Goal: Task Accomplishment & Management: Manage account settings

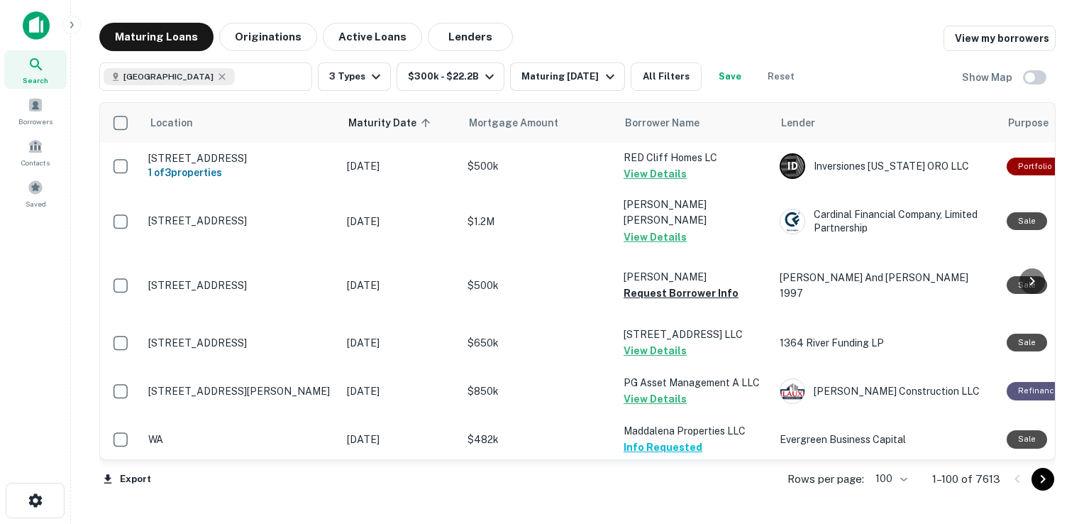
scroll to position [1268, 0]
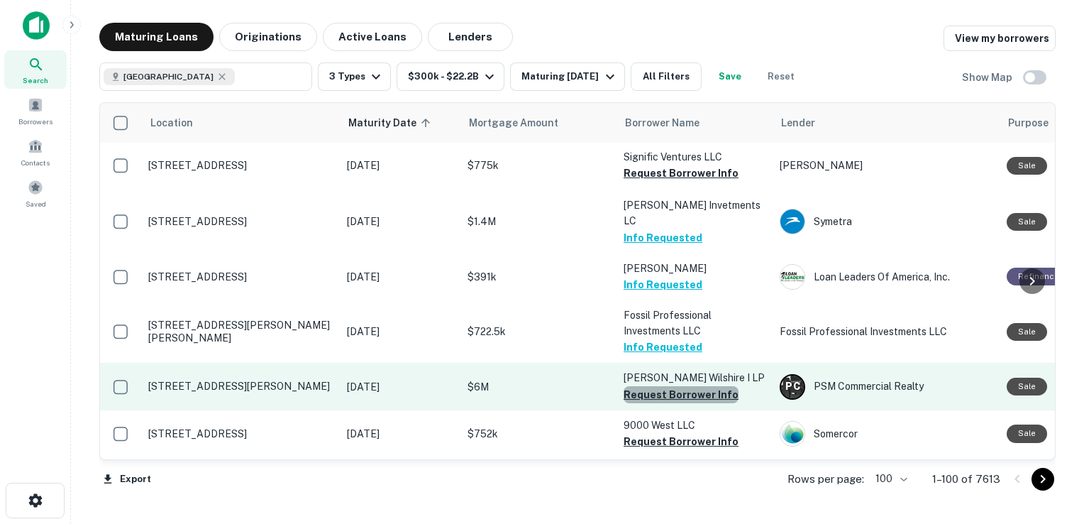
click at [690, 386] on button "Request Borrower Info" at bounding box center [681, 394] width 115 height 17
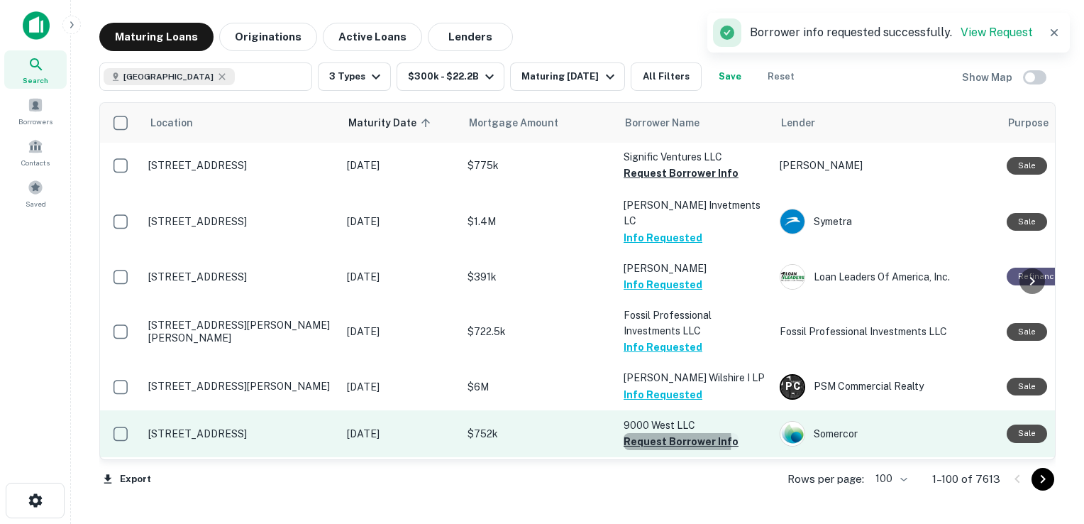
click at [673, 433] on button "Request Borrower Info" at bounding box center [681, 441] width 115 height 17
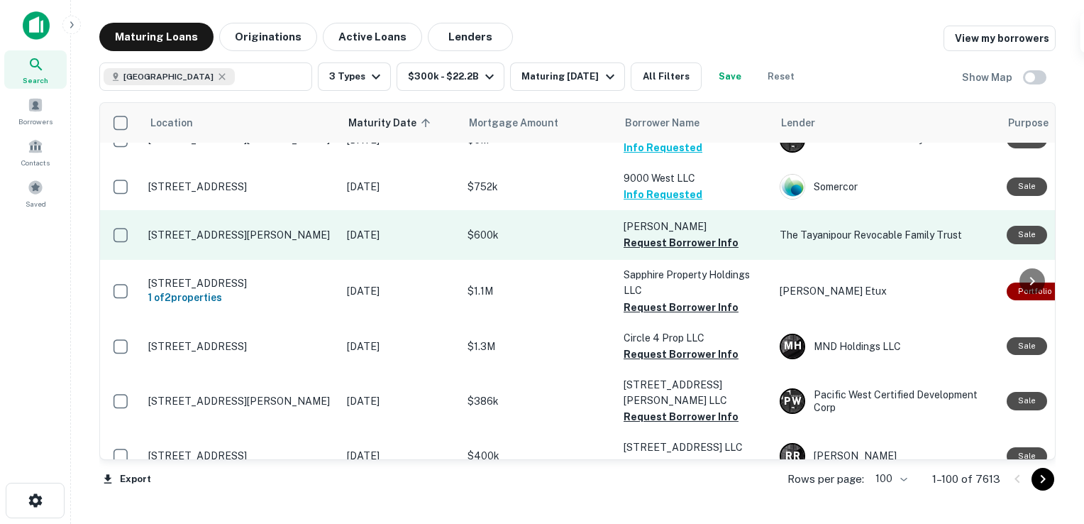
scroll to position [1515, 0]
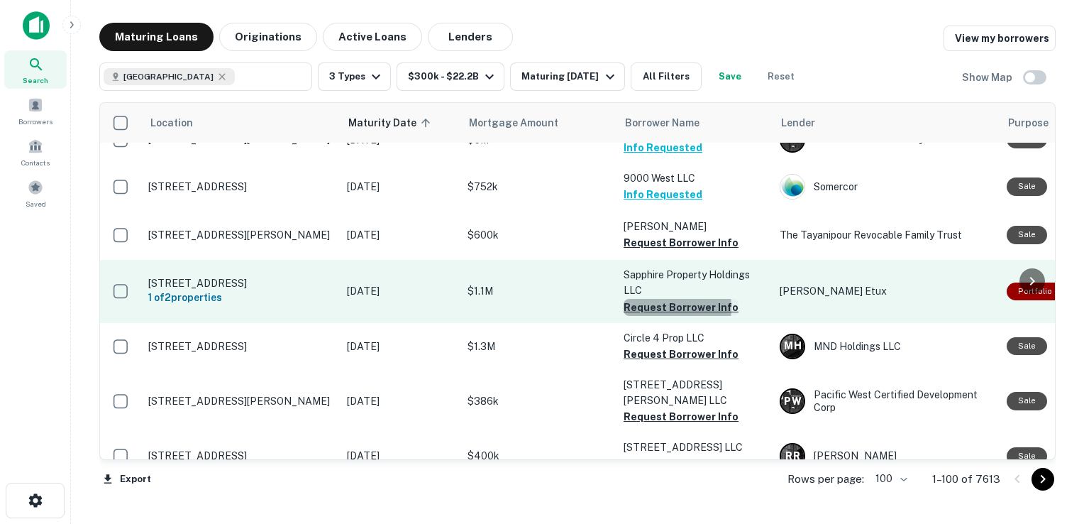
click at [666, 299] on button "Request Borrower Info" at bounding box center [681, 307] width 115 height 17
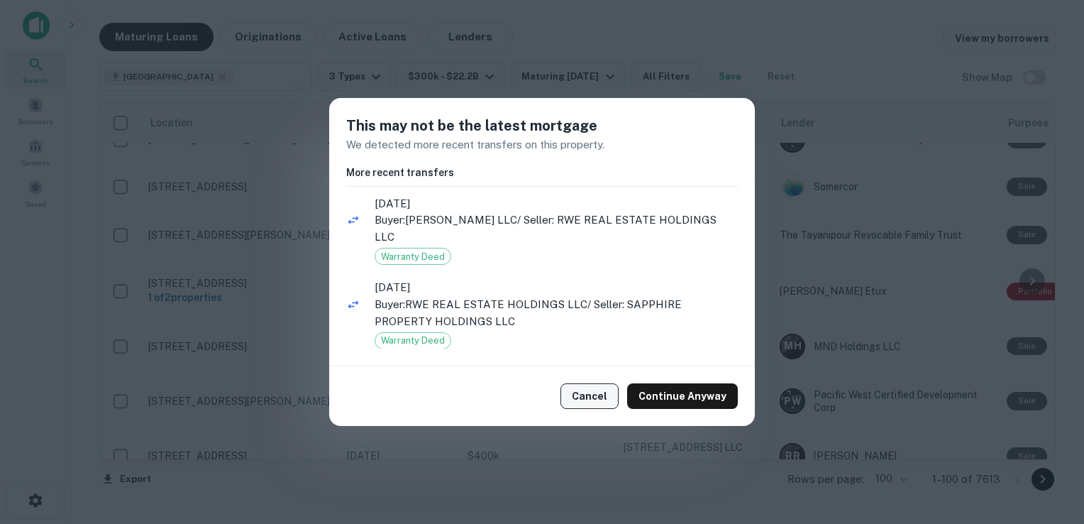
click at [593, 390] on button "Cancel" at bounding box center [590, 396] width 58 height 26
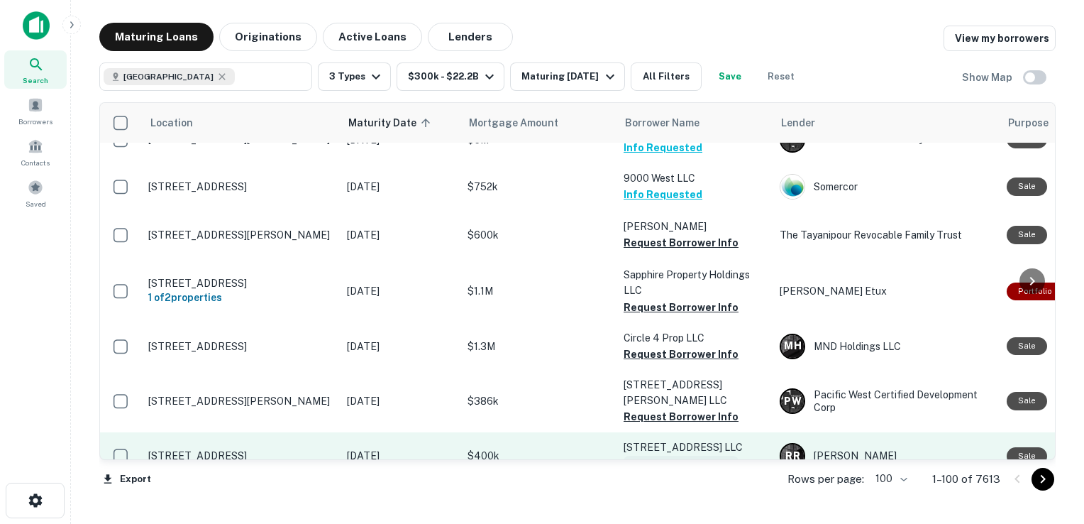
click at [662, 456] on button "Request Borrower Info" at bounding box center [681, 464] width 115 height 17
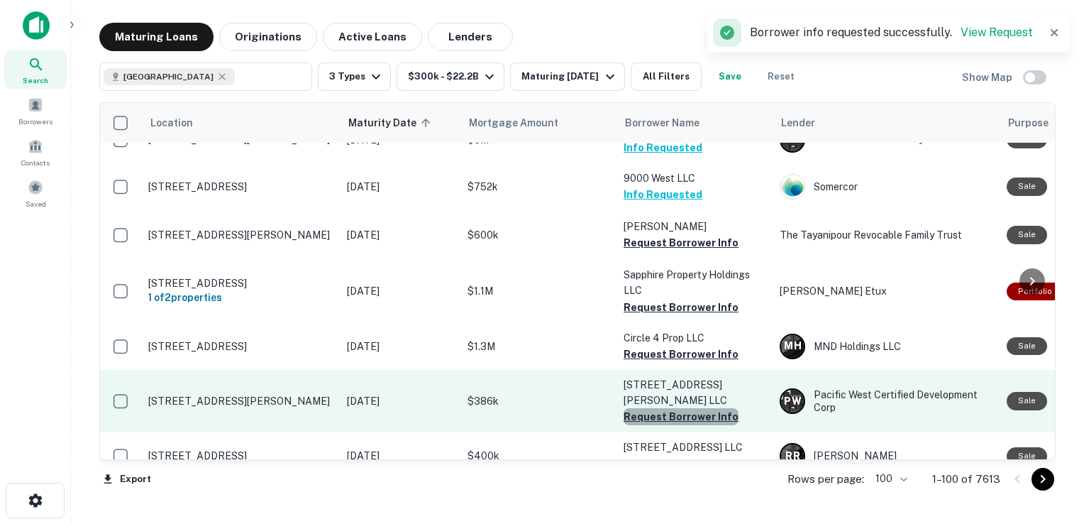
click at [686, 408] on button "Request Borrower Info" at bounding box center [681, 416] width 115 height 17
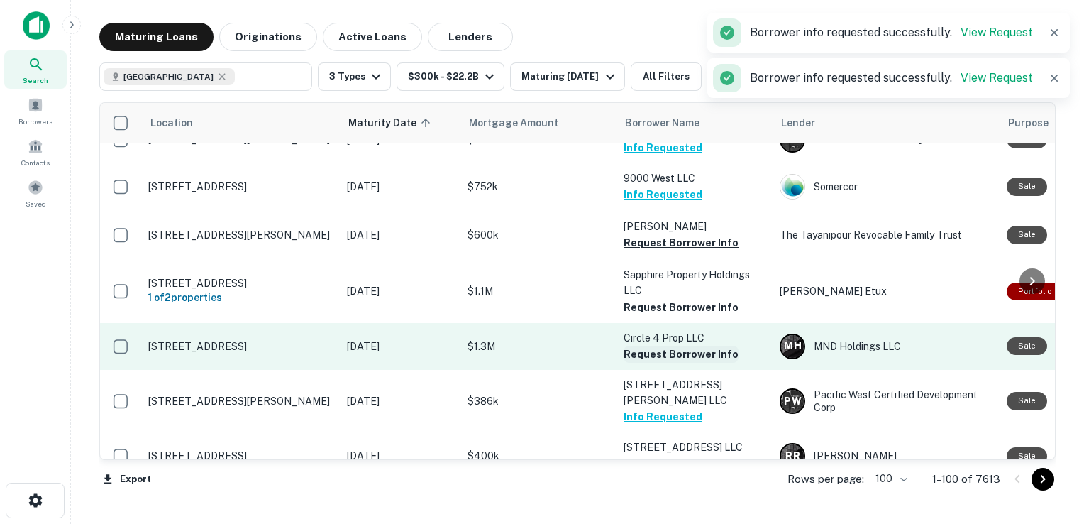
click at [660, 346] on button "Request Borrower Info" at bounding box center [681, 354] width 115 height 17
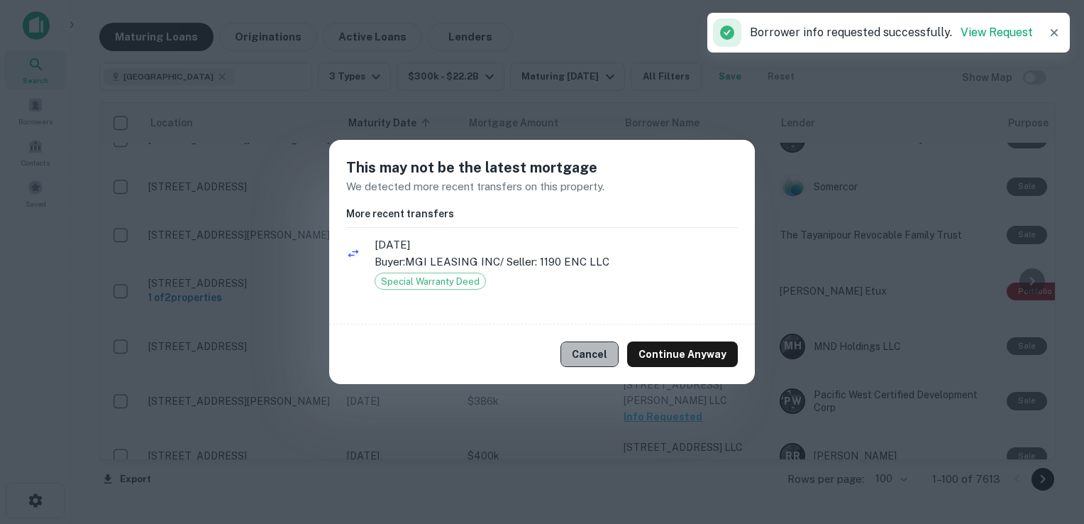
click at [597, 356] on button "Cancel" at bounding box center [590, 354] width 58 height 26
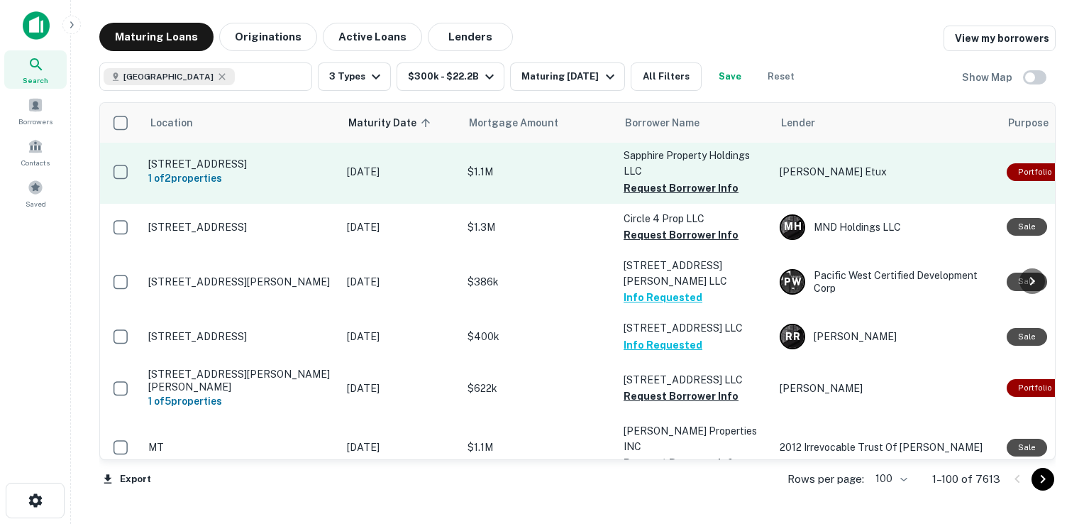
scroll to position [1634, 0]
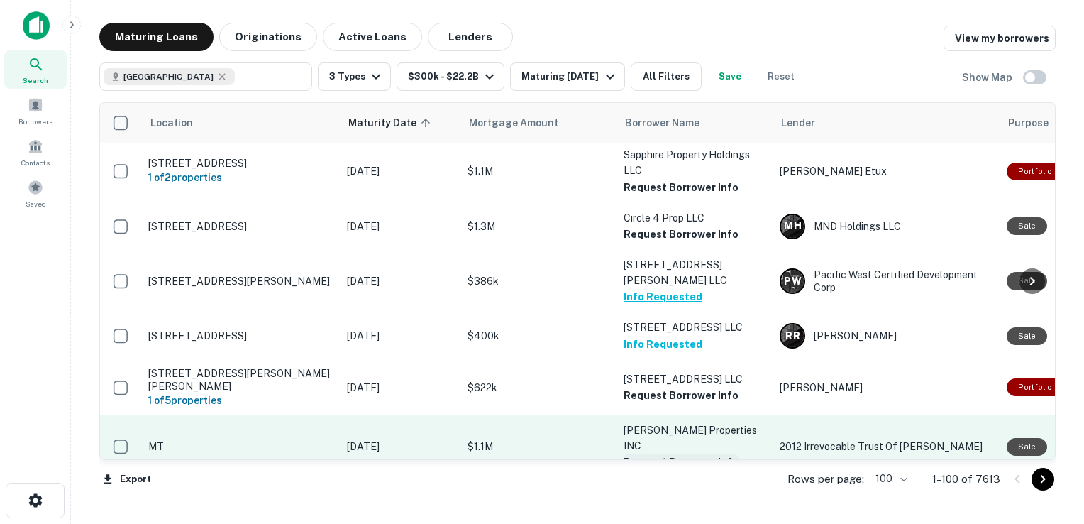
click at [653, 454] on button "Request Borrower Info" at bounding box center [681, 462] width 115 height 17
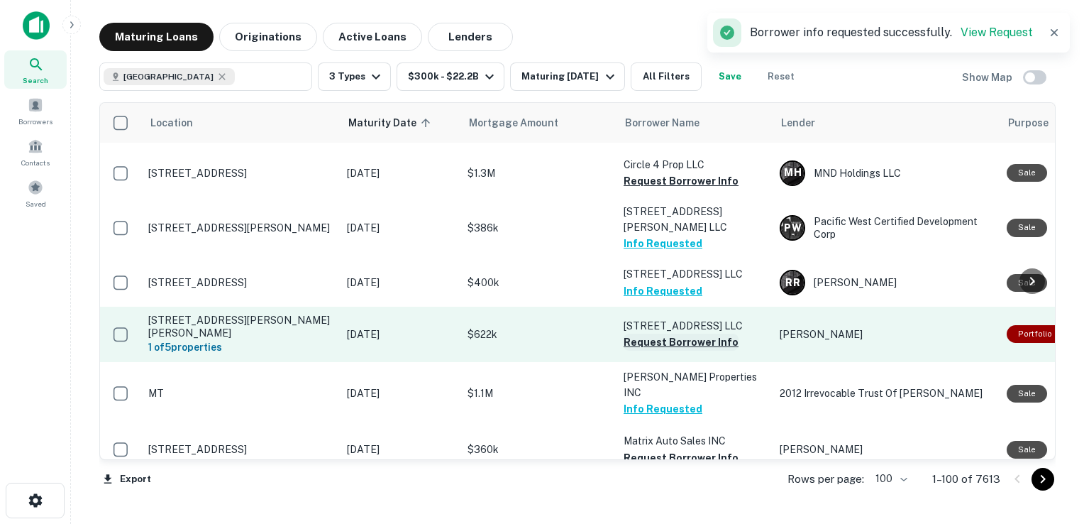
scroll to position [1688, 0]
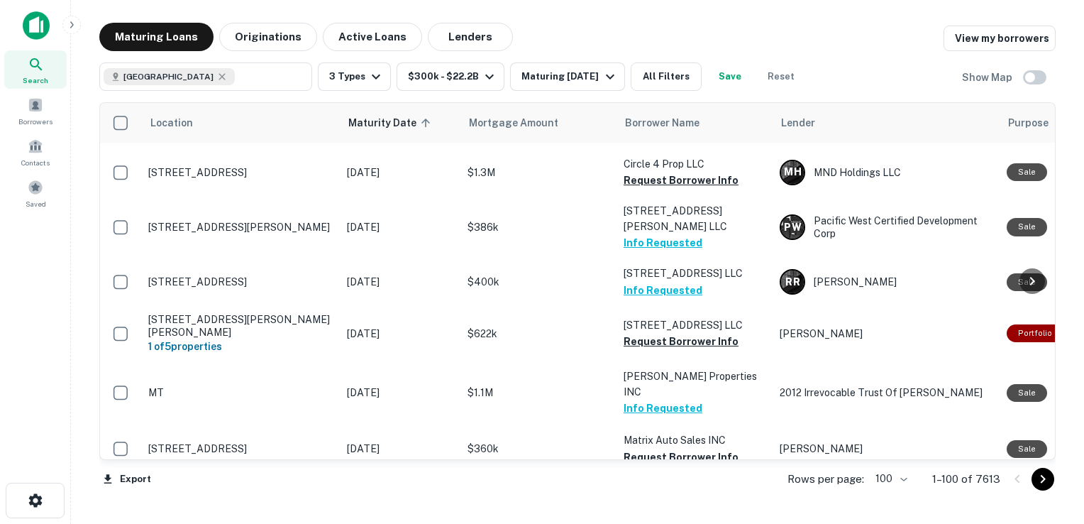
click at [639, 498] on button "Request Borrower Info" at bounding box center [681, 506] width 115 height 17
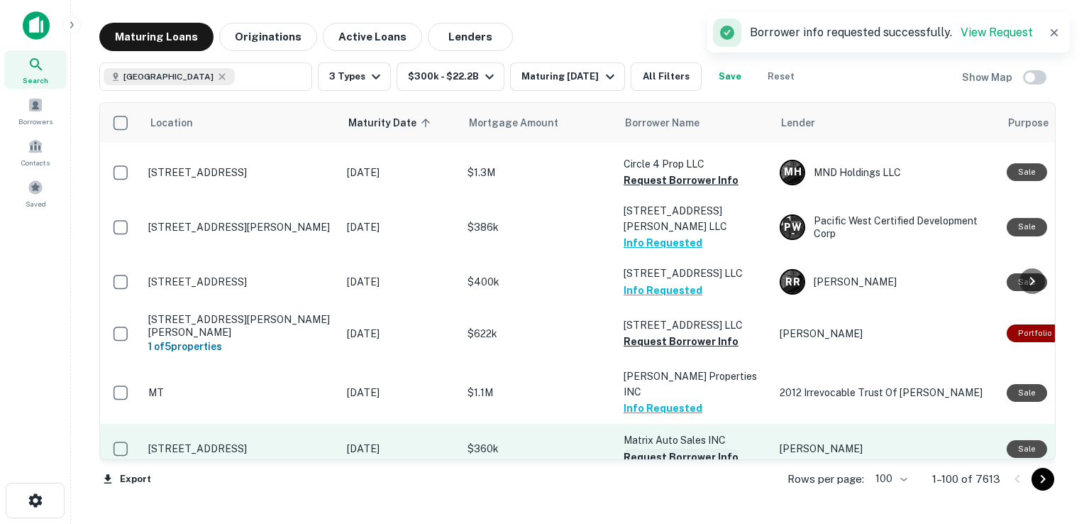
click at [671, 449] on button "Request Borrower Info" at bounding box center [681, 457] width 115 height 17
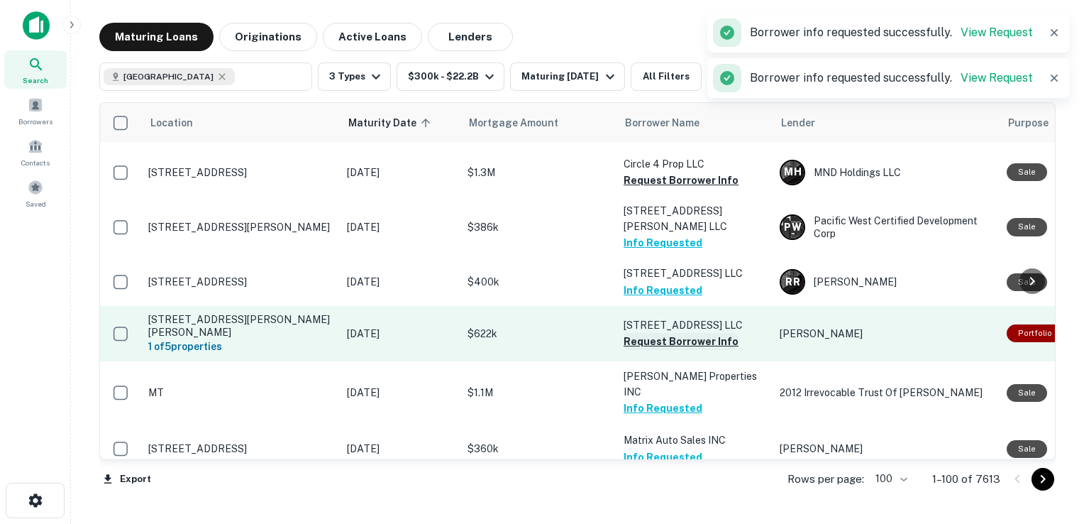
click at [682, 333] on button "Request Borrower Info" at bounding box center [681, 341] width 115 height 17
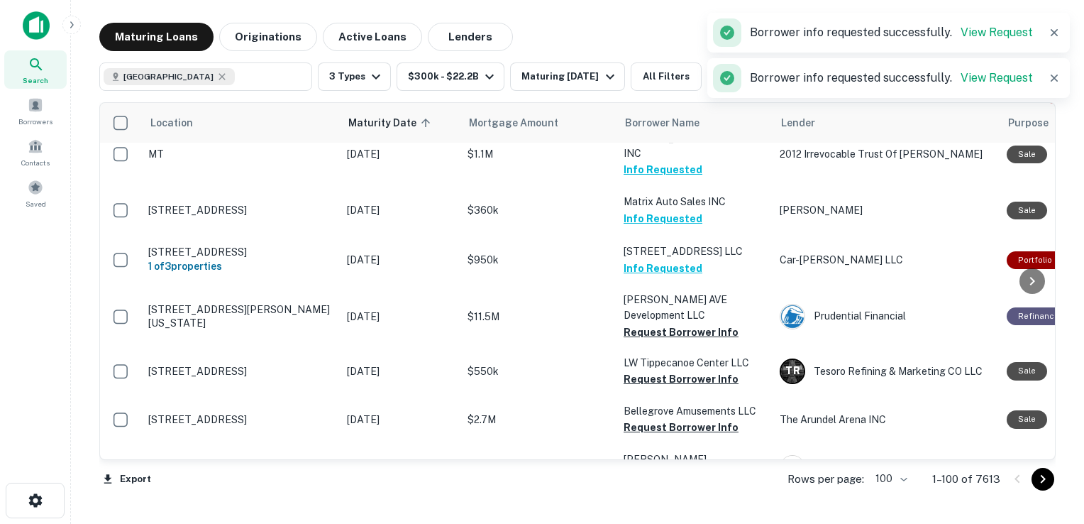
scroll to position [1960, 0]
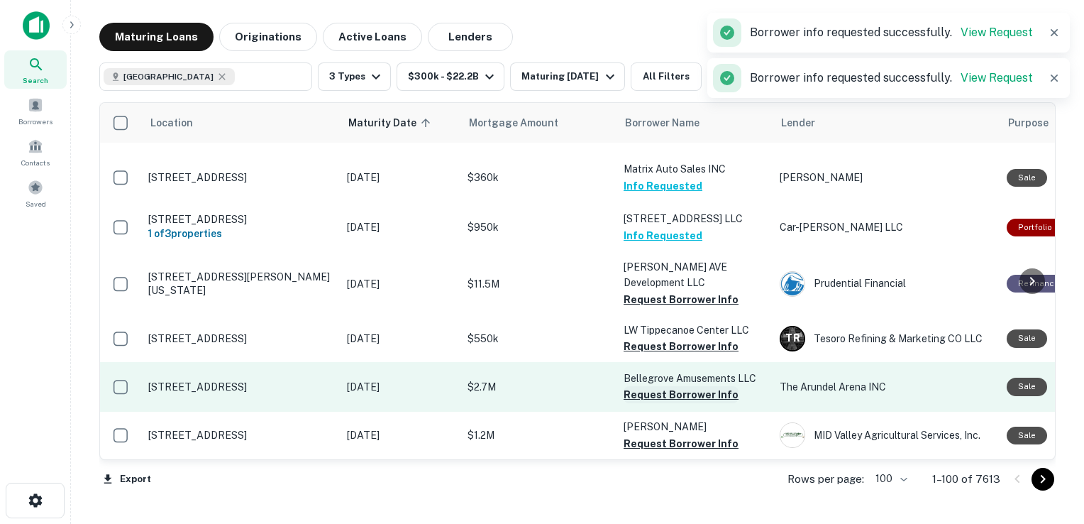
click at [672, 386] on button "Request Borrower Info" at bounding box center [681, 394] width 115 height 17
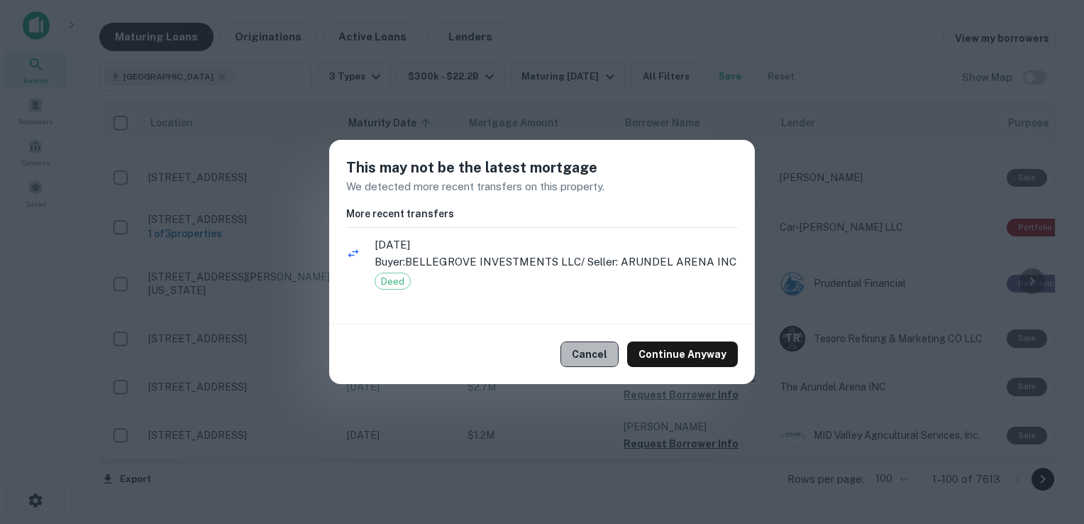
click at [601, 352] on button "Cancel" at bounding box center [590, 354] width 58 height 26
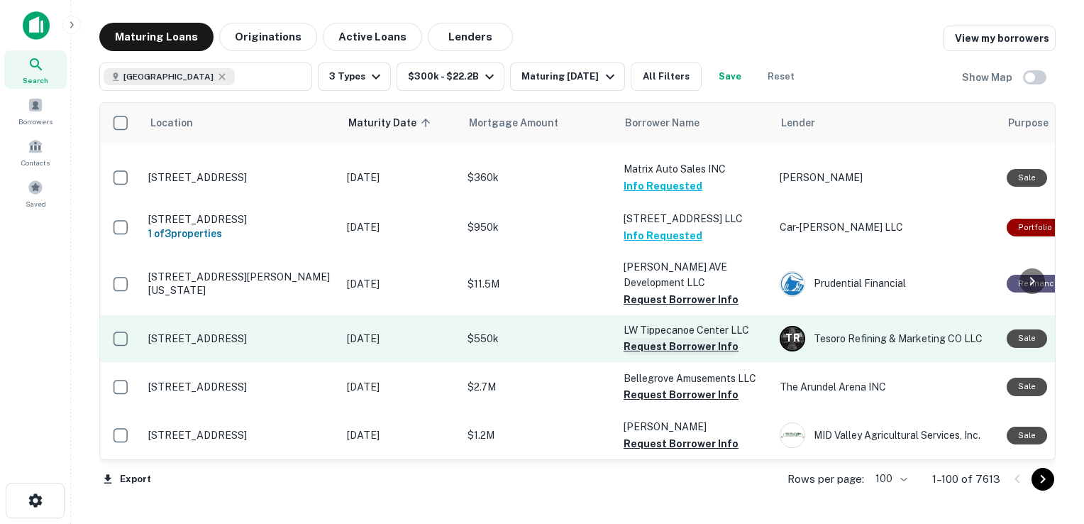
click at [666, 338] on button "Request Borrower Info" at bounding box center [681, 346] width 115 height 17
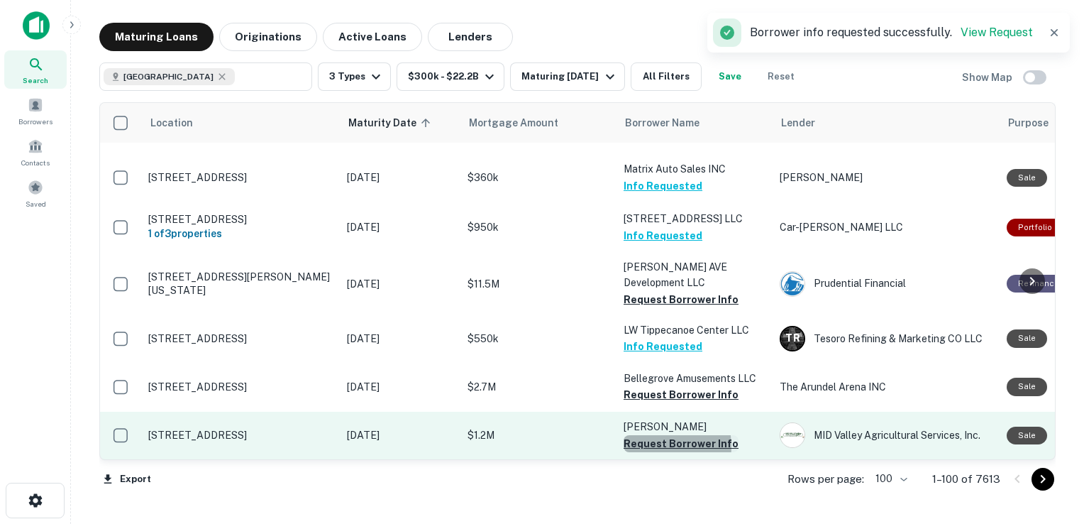
click at [660, 435] on button "Request Borrower Info" at bounding box center [681, 443] width 115 height 17
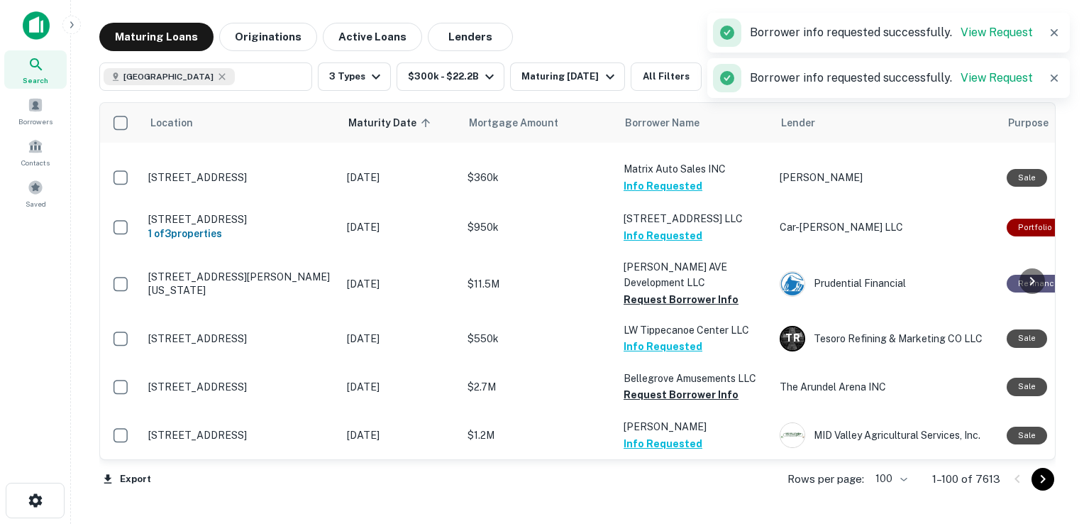
click at [663, 498] on button "Request Borrower Info" at bounding box center [681, 506] width 115 height 17
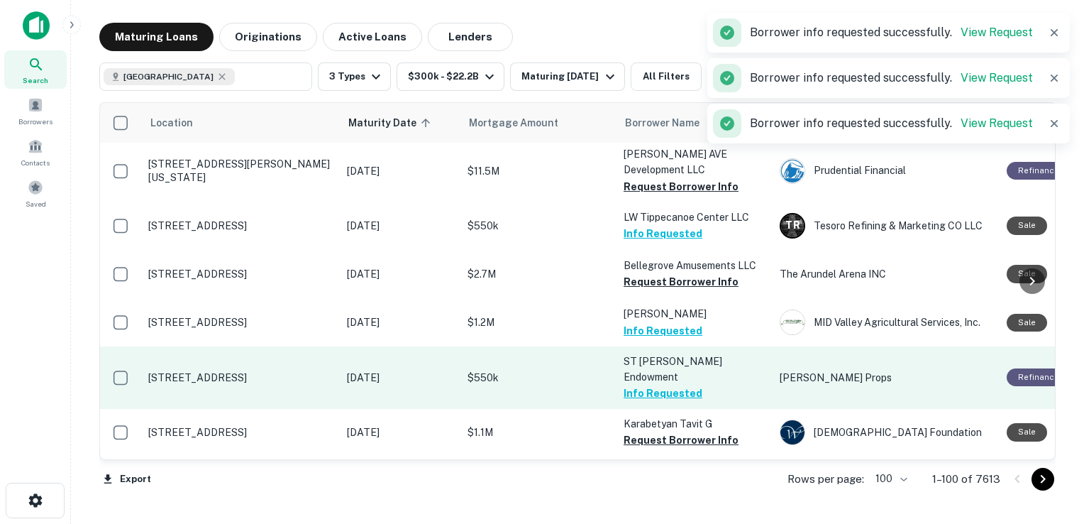
scroll to position [2075, 0]
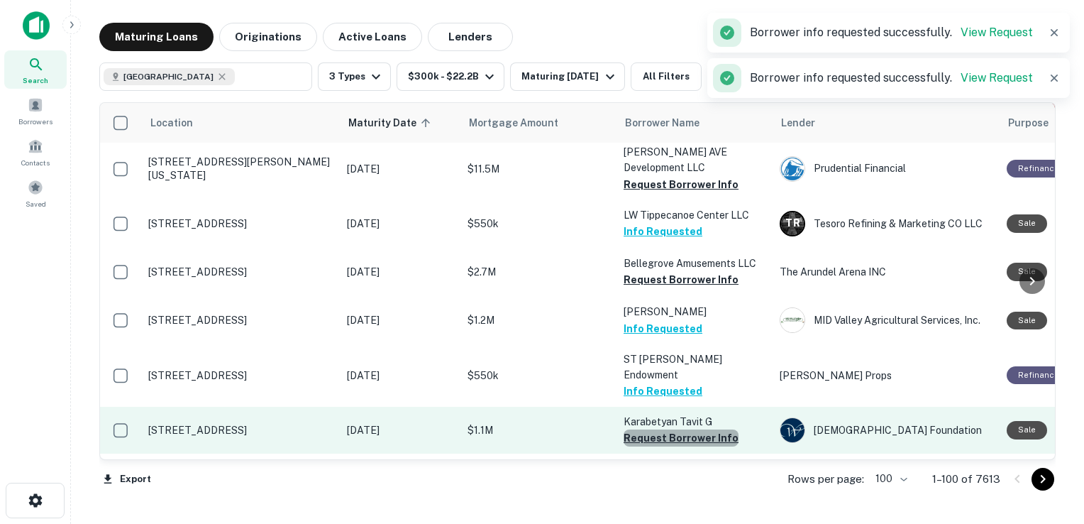
click at [686, 429] on button "Request Borrower Info" at bounding box center [681, 437] width 115 height 17
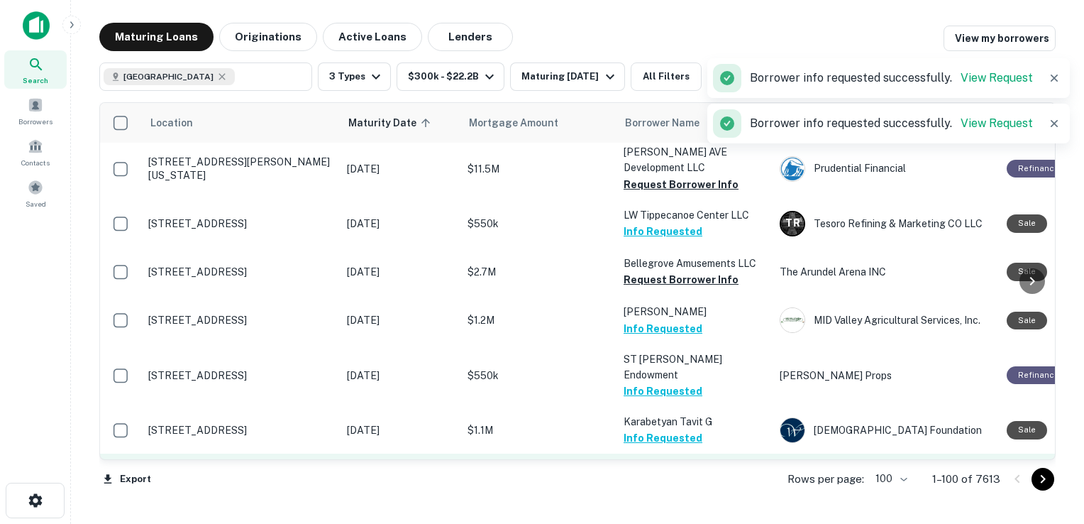
click at [673, 477] on button "Request Borrower Info" at bounding box center [681, 485] width 115 height 17
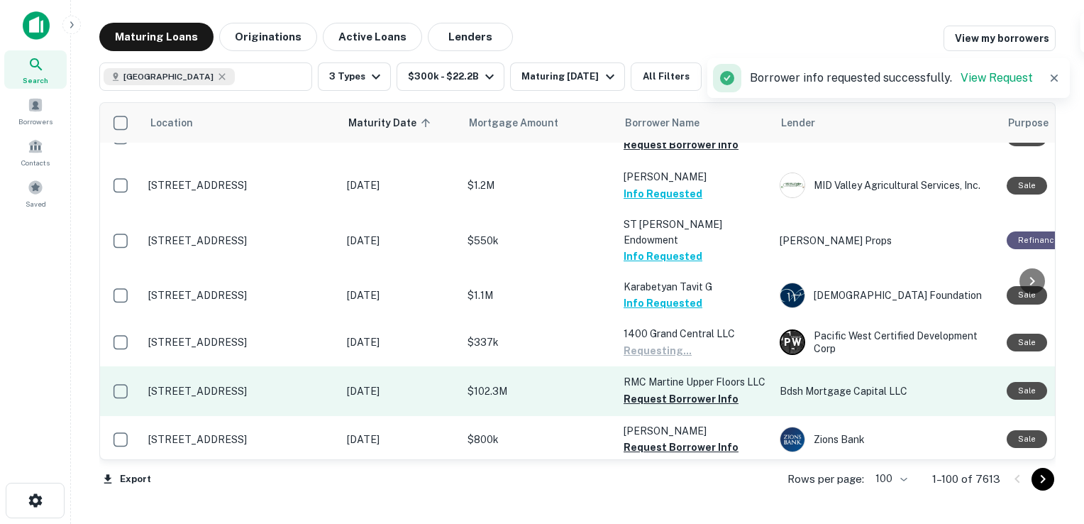
scroll to position [2211, 0]
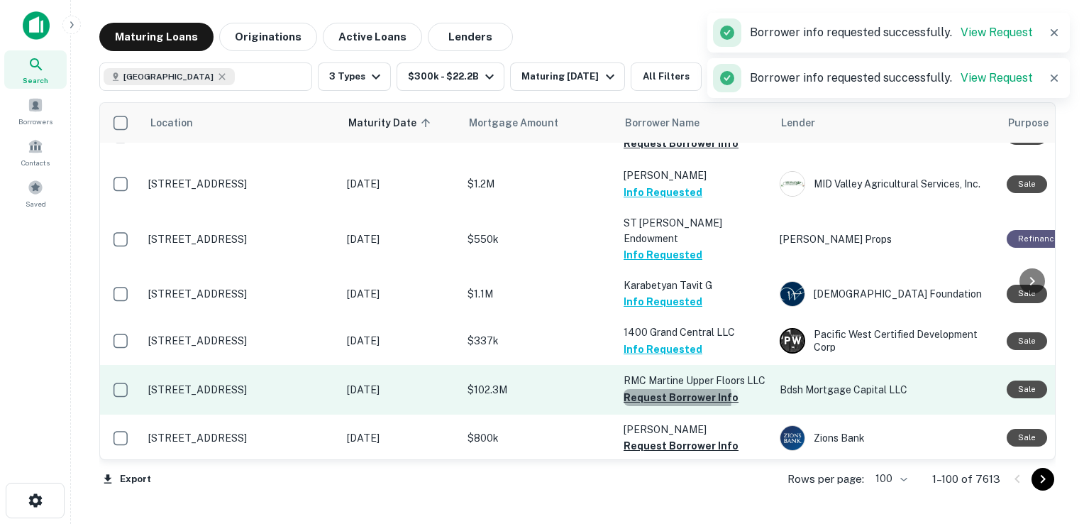
click at [667, 389] on button "Request Borrower Info" at bounding box center [681, 397] width 115 height 17
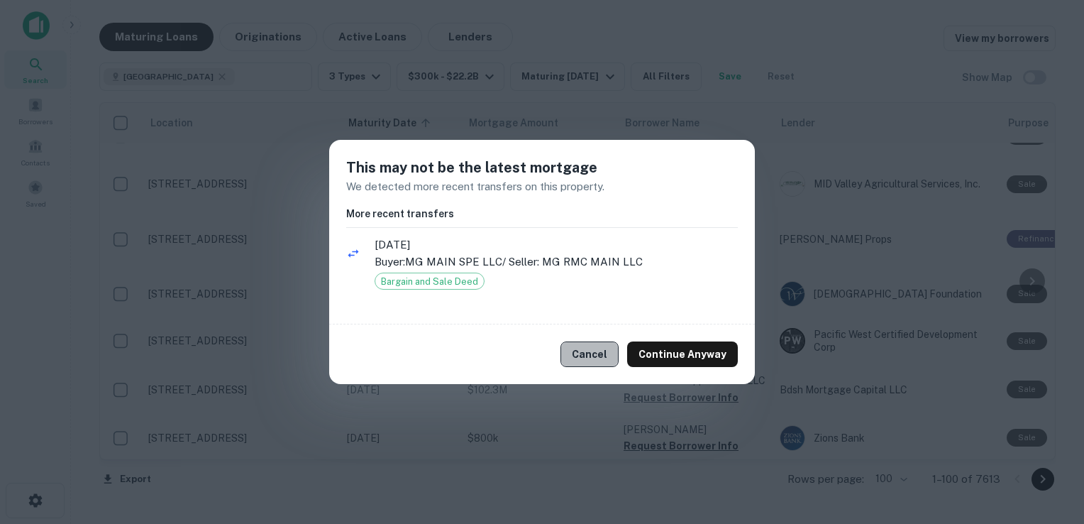
click at [613, 354] on button "Cancel" at bounding box center [590, 354] width 58 height 26
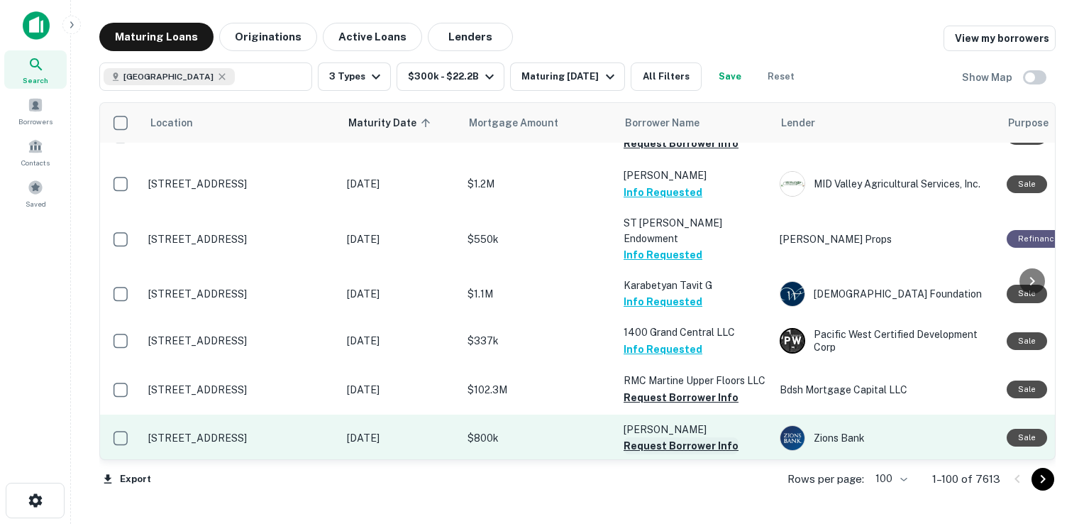
click at [681, 437] on button "Request Borrower Info" at bounding box center [681, 445] width 115 height 17
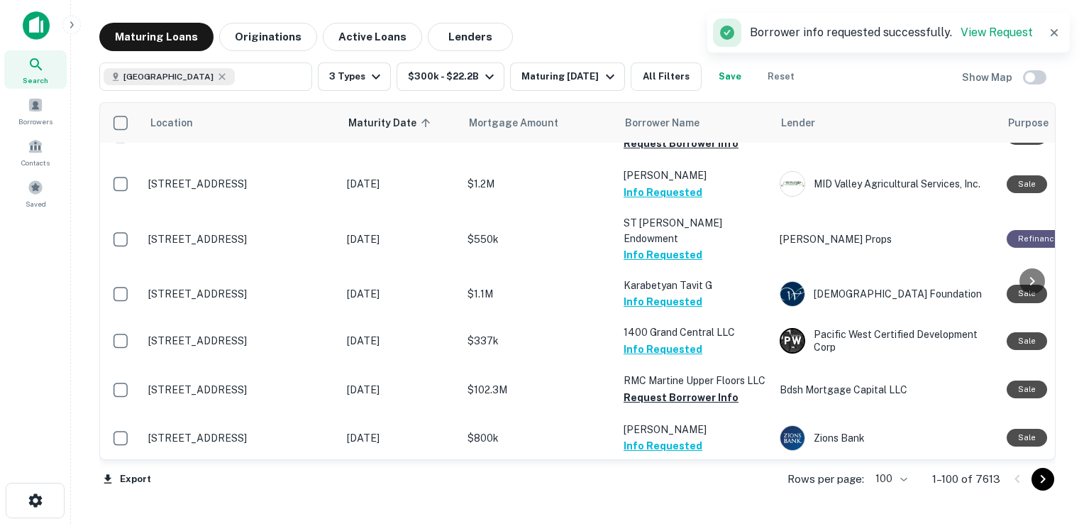
click at [661, 485] on button "Request Borrower Info" at bounding box center [681, 493] width 115 height 17
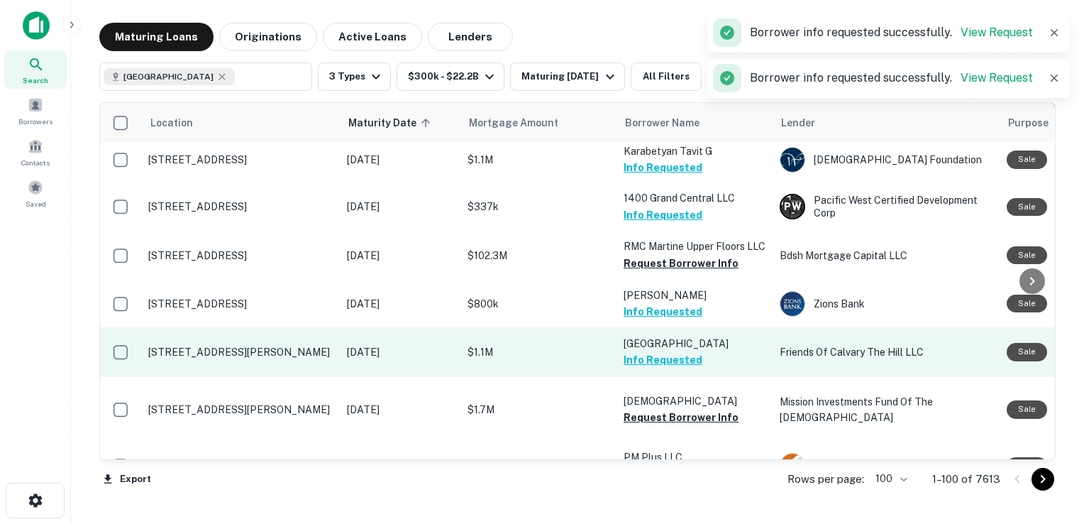
scroll to position [2346, 0]
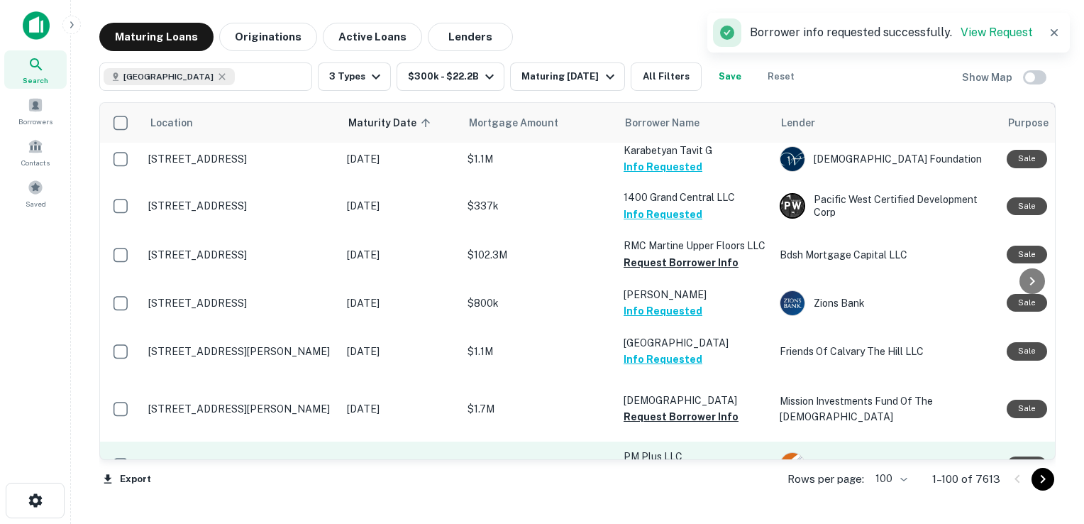
click at [644, 464] on button "Request Borrower Info" at bounding box center [681, 472] width 115 height 17
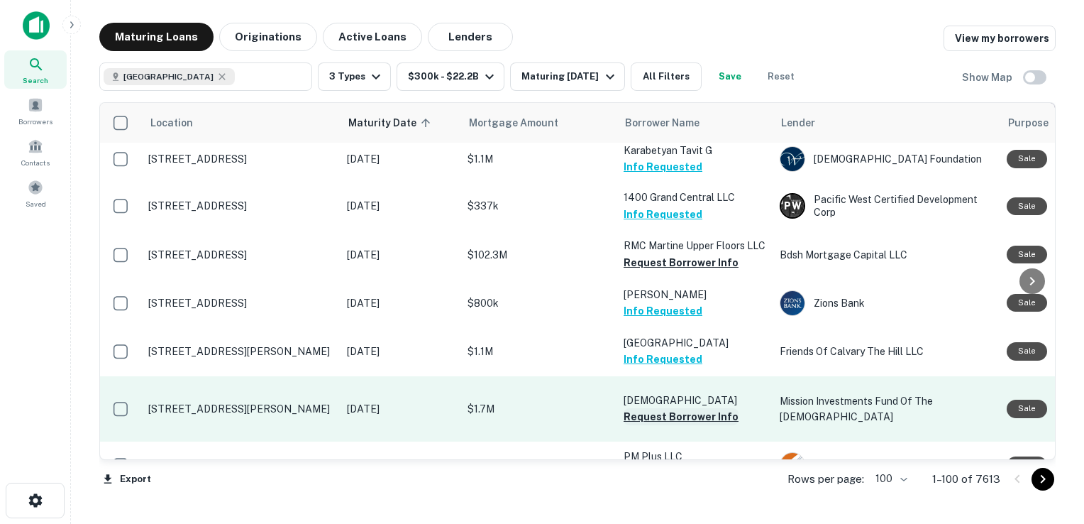
click at [661, 408] on button "Request Borrower Info" at bounding box center [681, 416] width 115 height 17
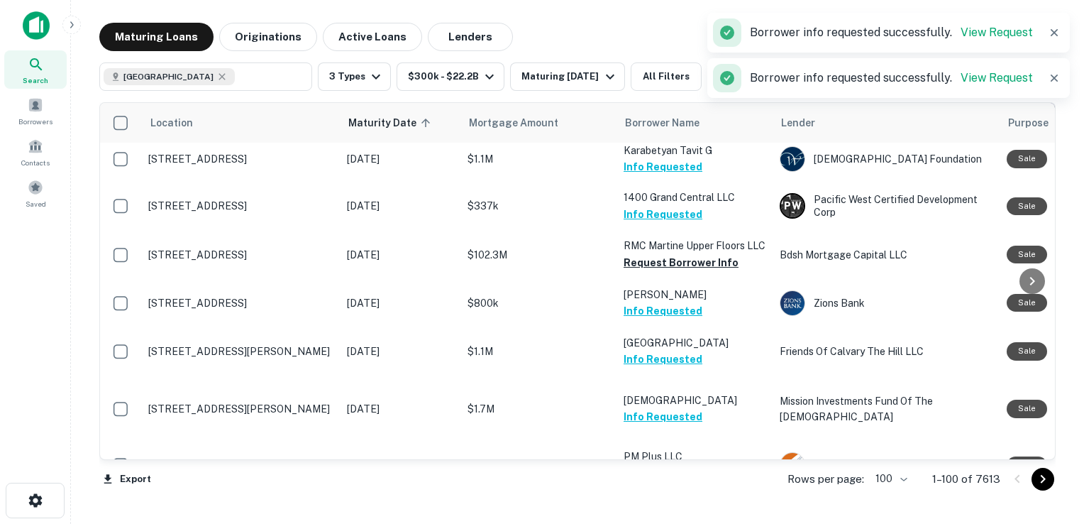
click at [671, 513] on button "Request Borrower Info" at bounding box center [681, 521] width 115 height 17
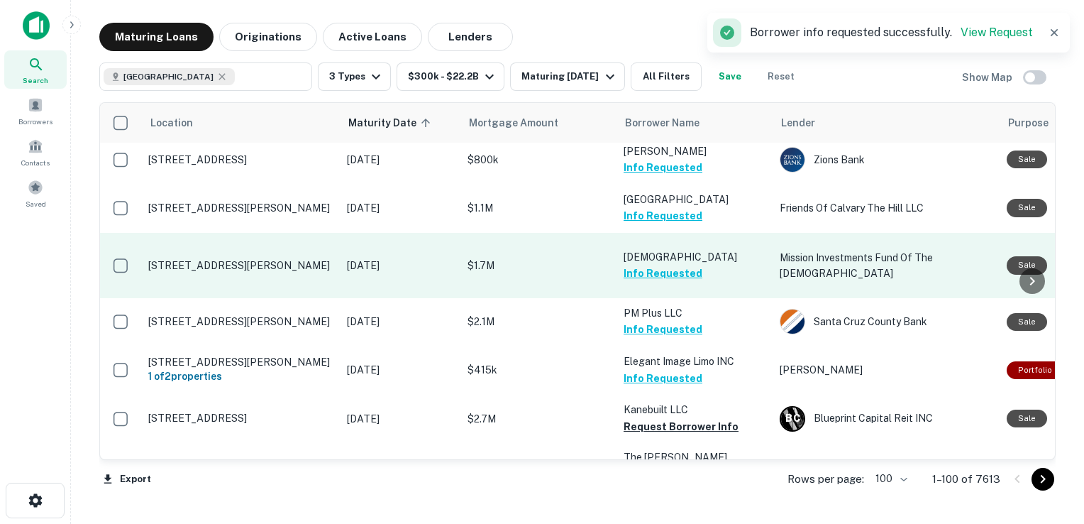
scroll to position [2511, 0]
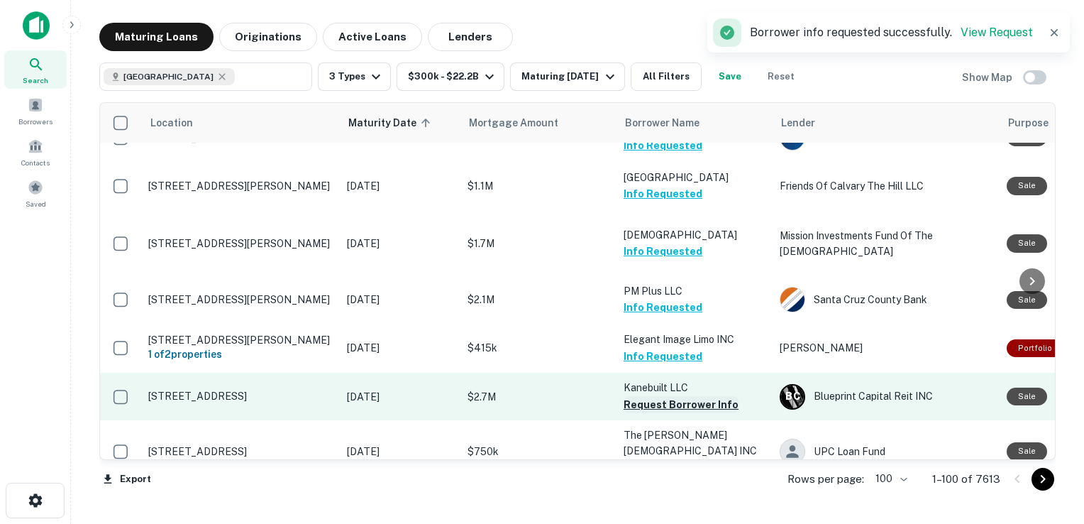
click at [666, 396] on button "Request Borrower Info" at bounding box center [681, 404] width 115 height 17
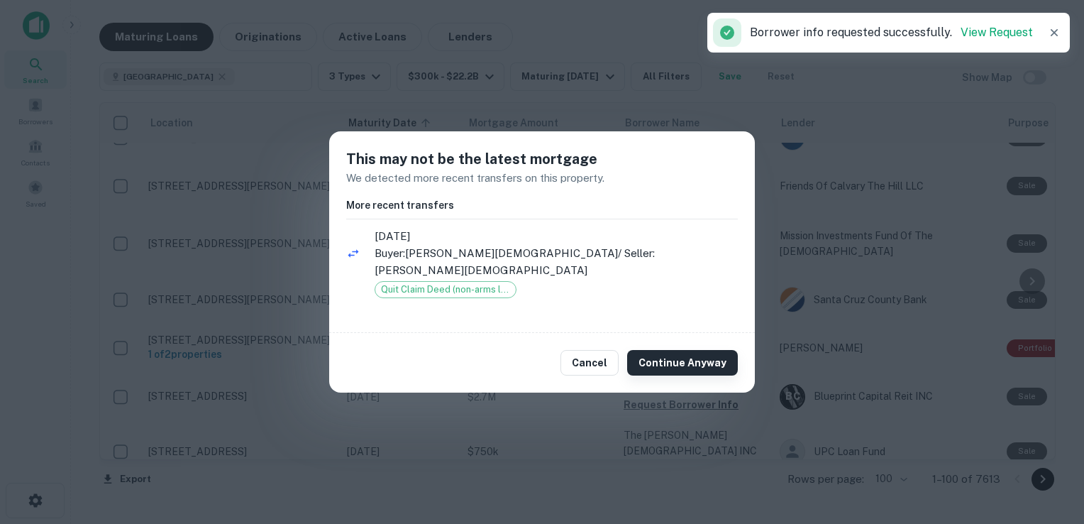
click at [670, 353] on button "Continue Anyway" at bounding box center [682, 363] width 111 height 26
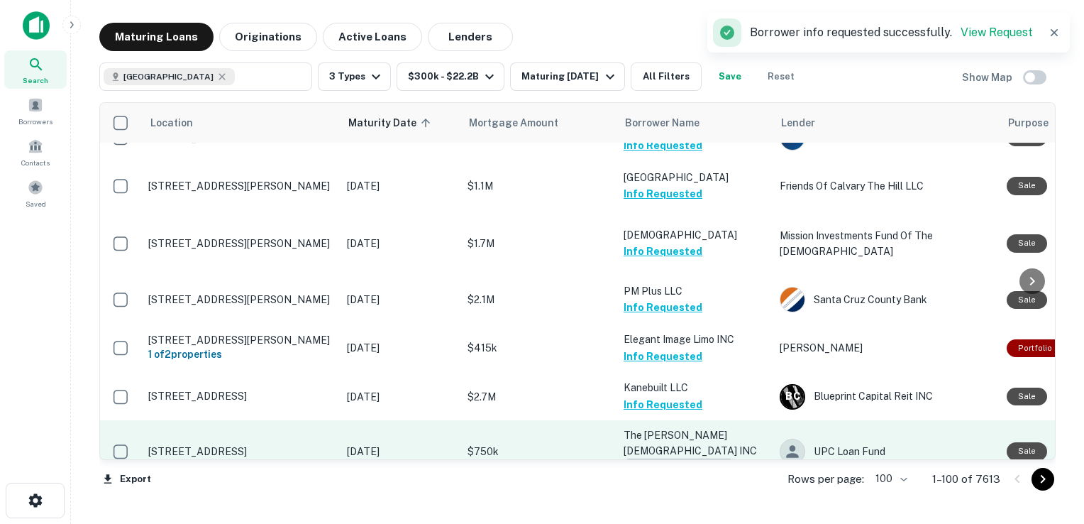
click at [661, 458] on button "Request Borrower Info" at bounding box center [681, 466] width 115 height 17
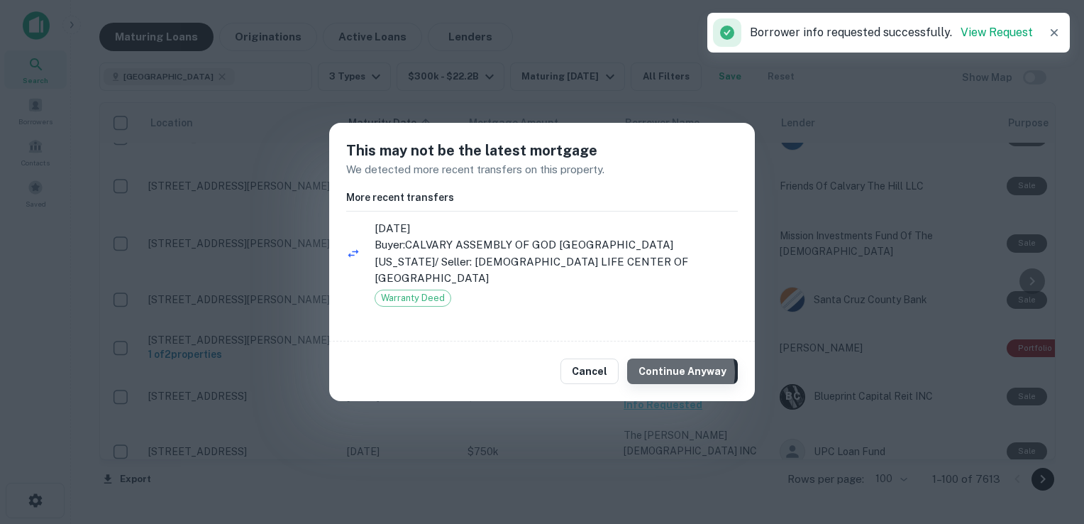
click at [678, 364] on button "Continue Anyway" at bounding box center [682, 371] width 111 height 26
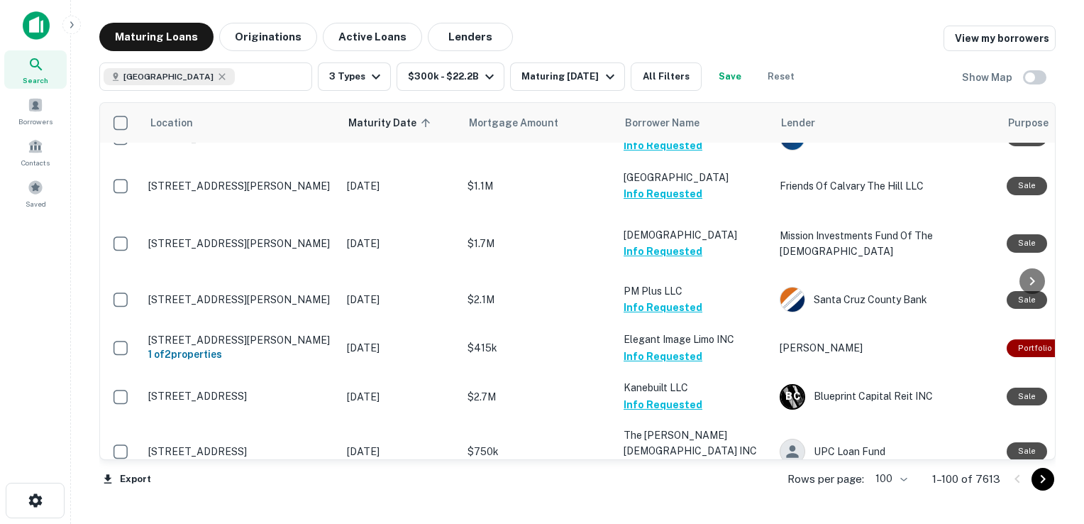
click at [670, 522] on button "Request Borrower Info" at bounding box center [681, 530] width 115 height 17
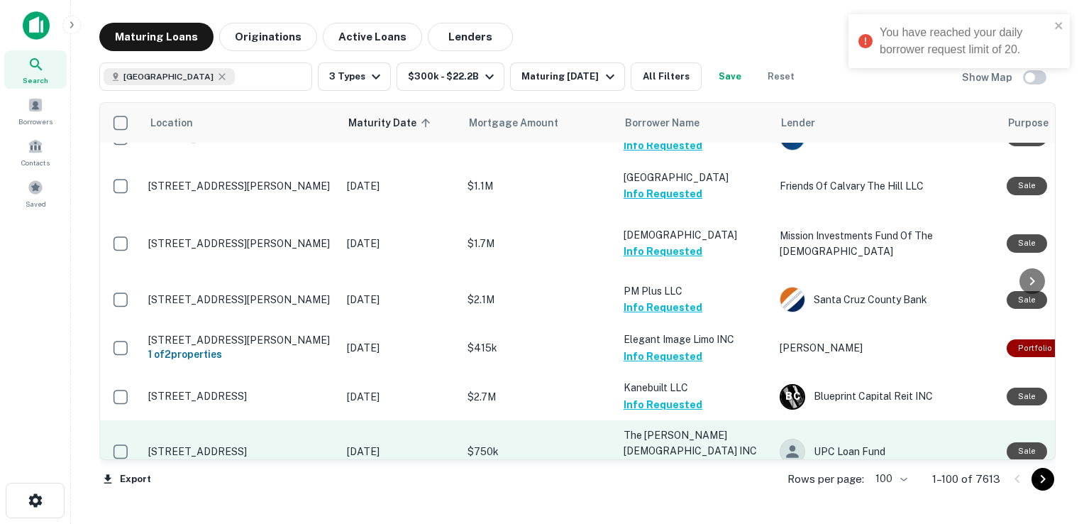
click at [669, 427] on p "The [PERSON_NAME] [DEMOGRAPHIC_DATA] INC" at bounding box center [695, 442] width 142 height 31
